Goal: Information Seeking & Learning: Check status

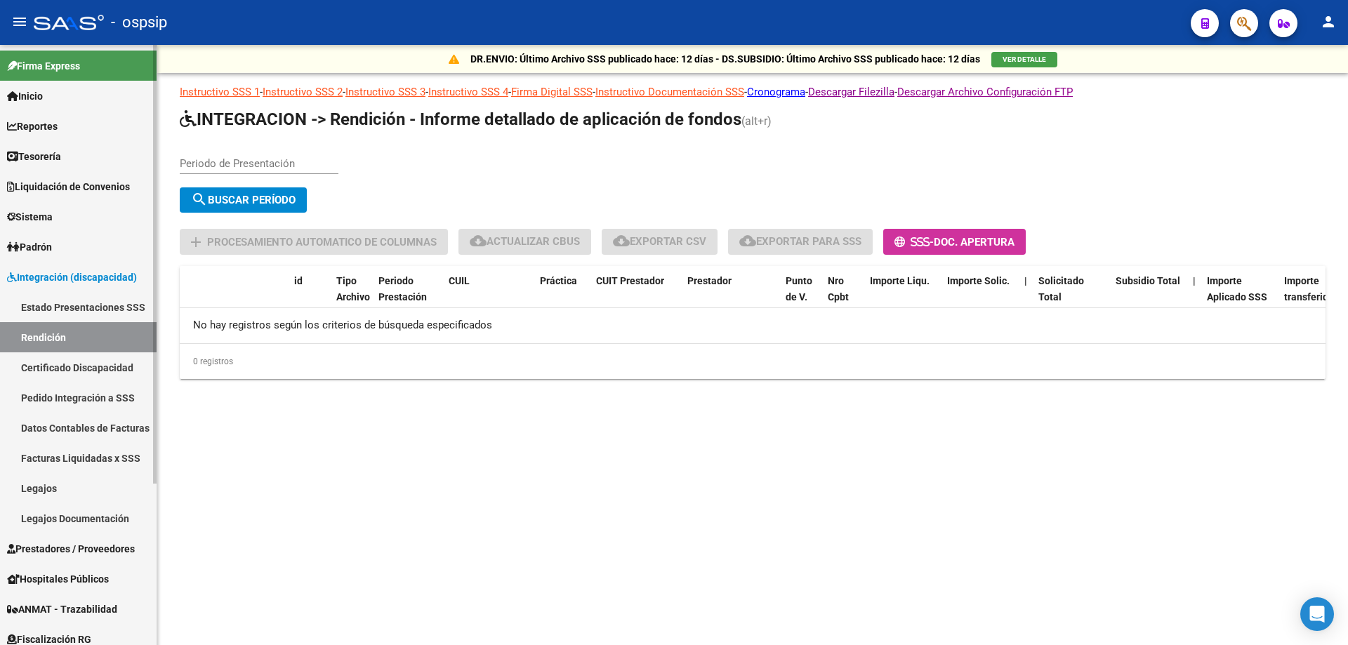
click at [45, 129] on span "Reportes" at bounding box center [32, 126] width 51 height 15
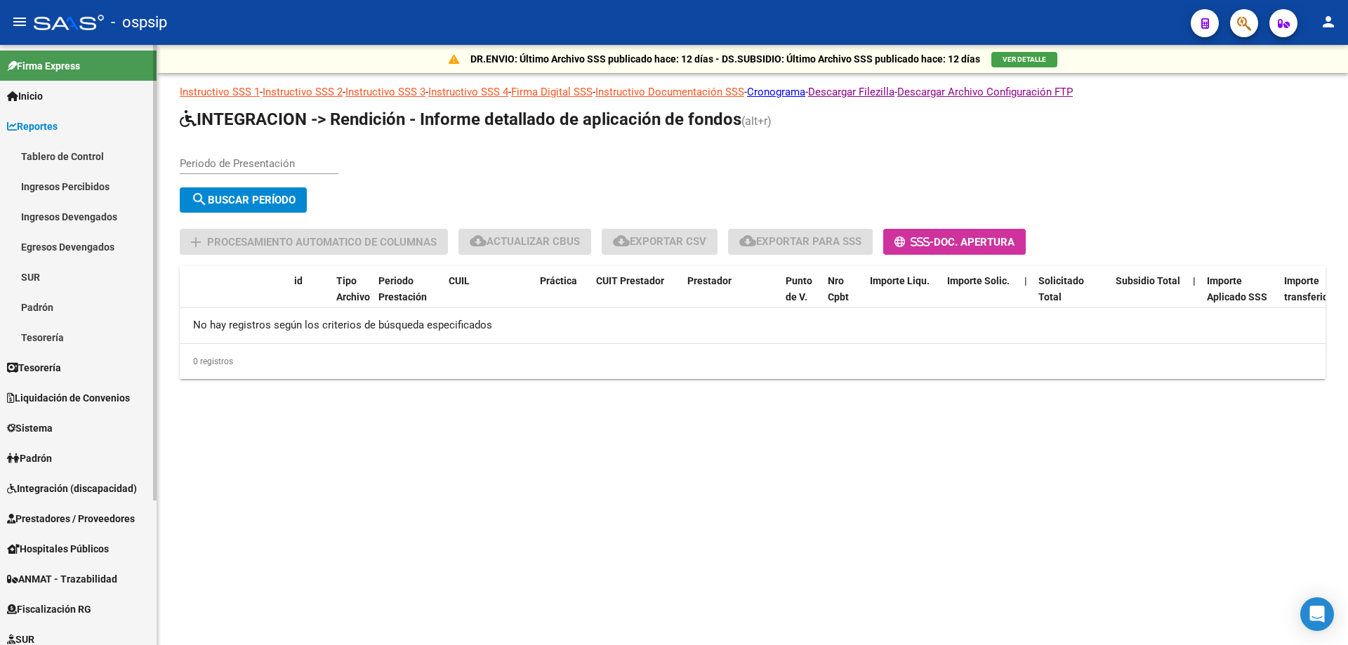
click at [60, 157] on link "Tablero de Control" at bounding box center [78, 156] width 157 height 30
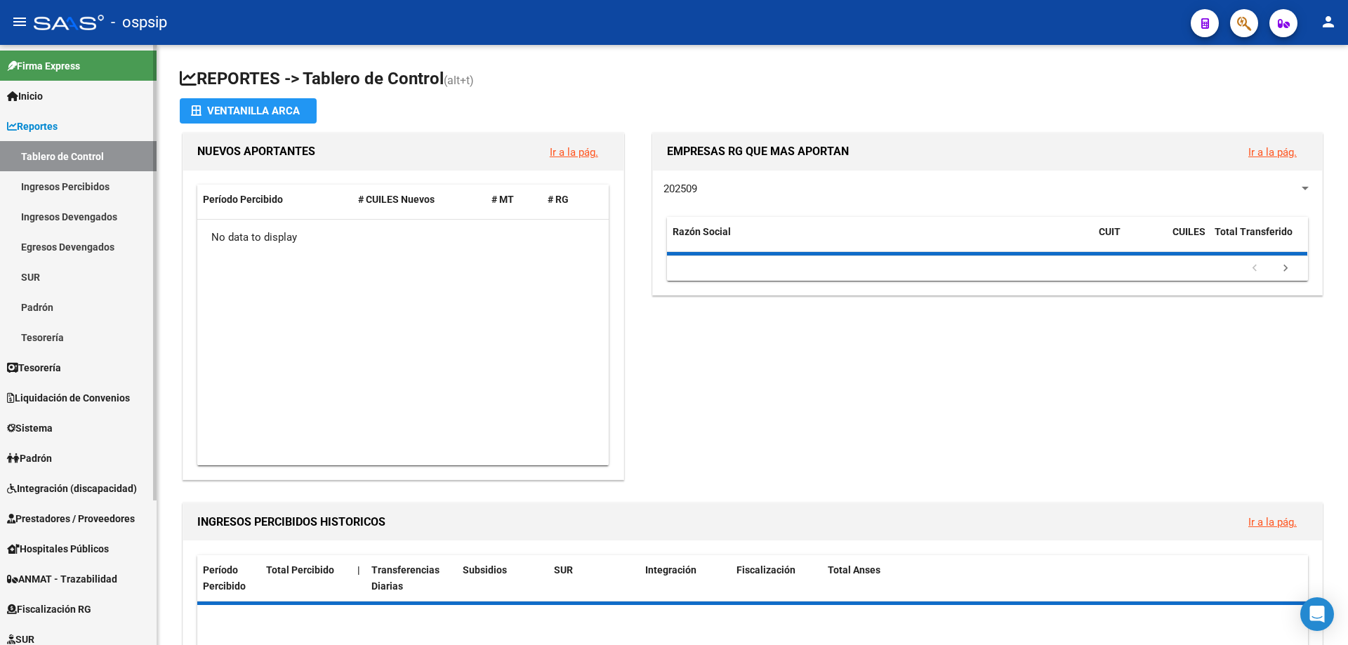
click at [62, 177] on link "Ingresos Percibidos" at bounding box center [78, 186] width 157 height 30
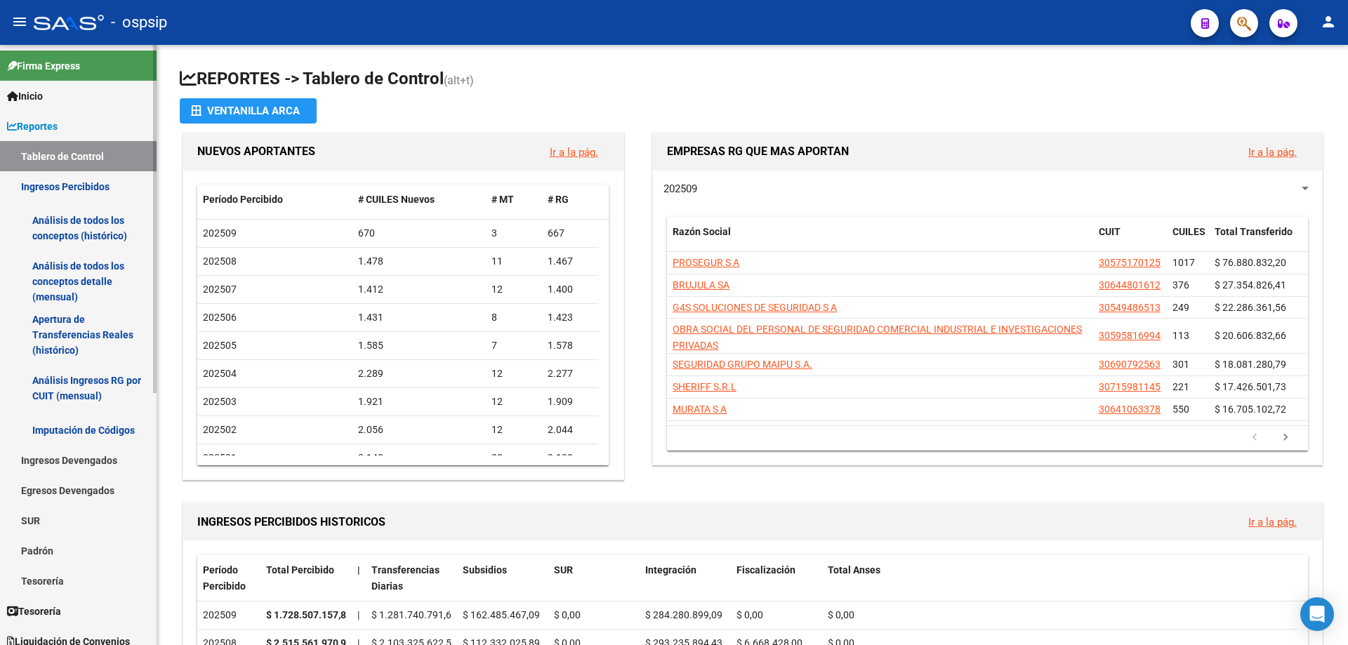
click at [67, 287] on link "Análisis de todos los conceptos detalle (mensual)" at bounding box center [78, 281] width 157 height 53
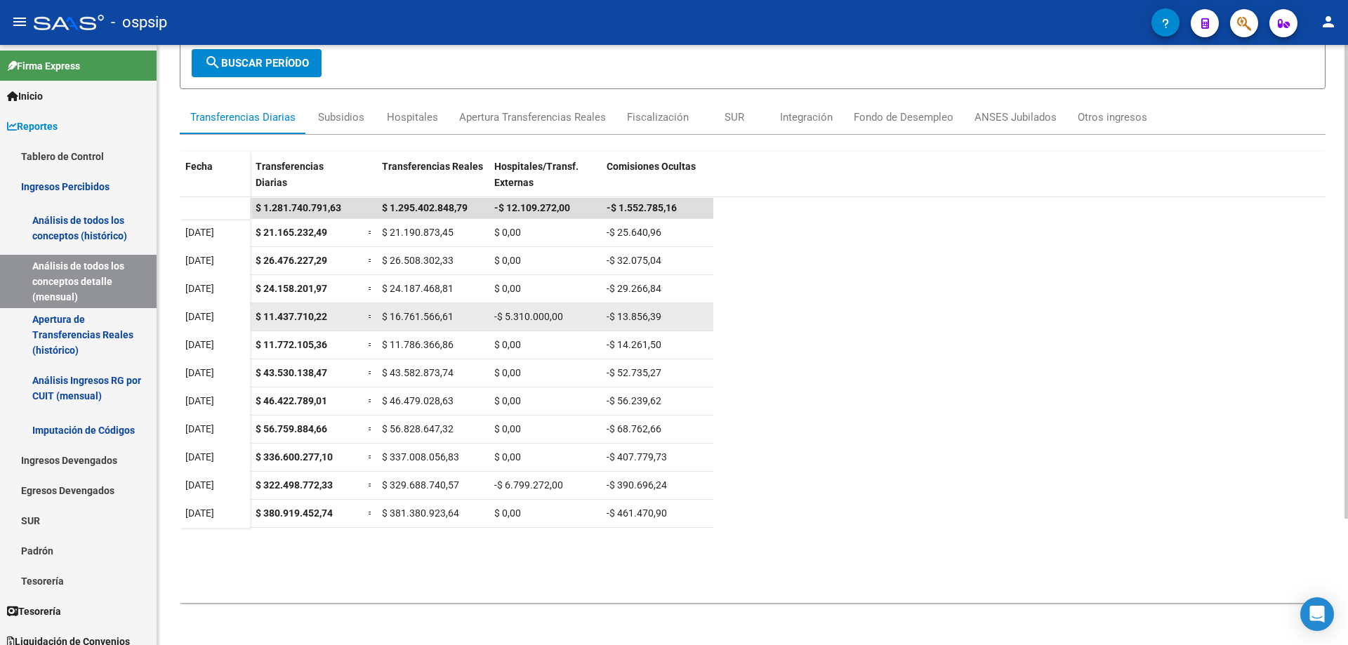
scroll to position [160, 0]
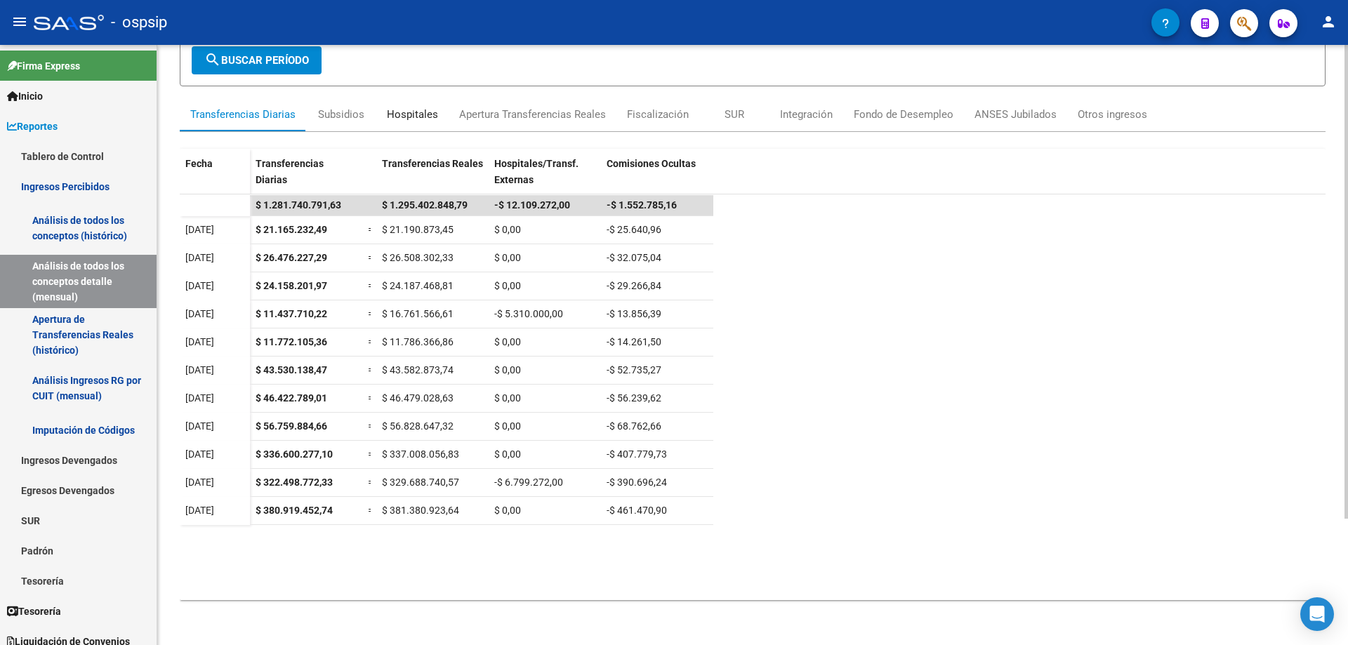
click at [400, 121] on div "Hospitales" at bounding box center [412, 114] width 51 height 15
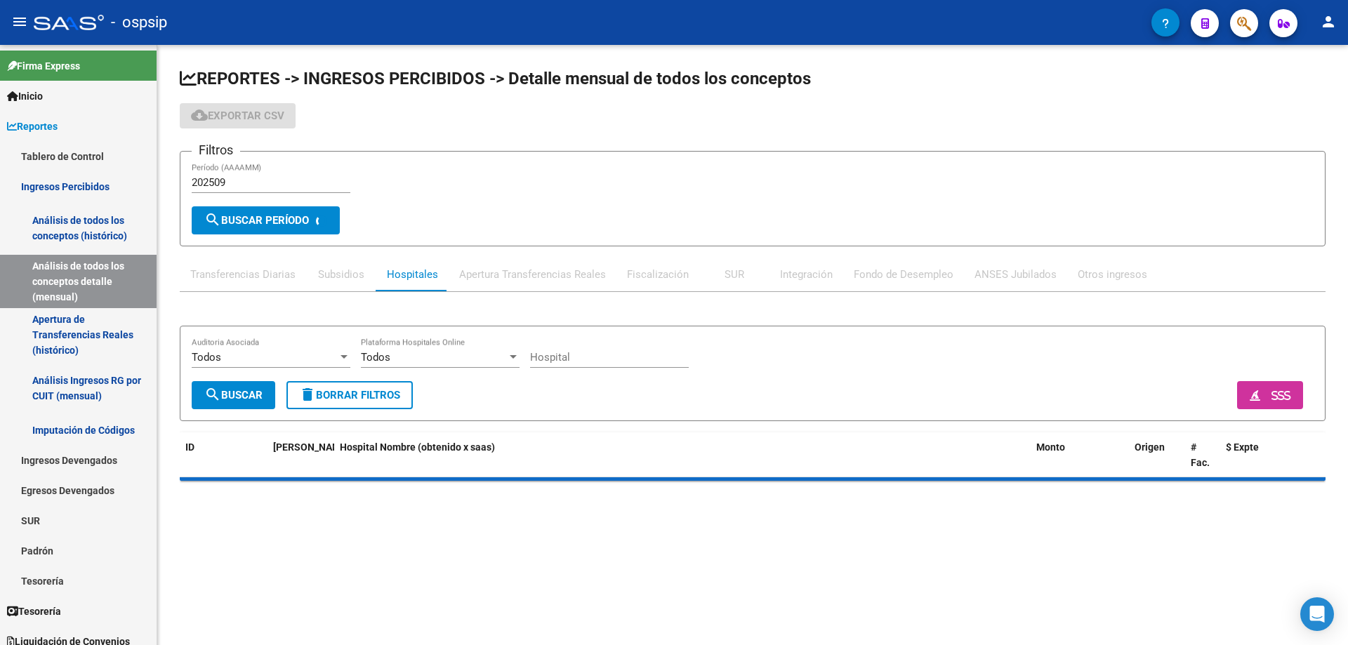
scroll to position [0, 0]
